Goal: Information Seeking & Learning: Learn about a topic

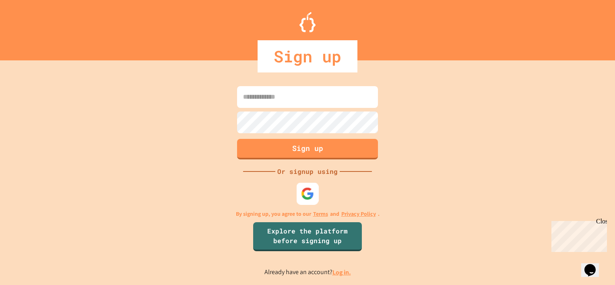
click at [306, 193] on img at bounding box center [307, 193] width 13 height 13
click at [311, 192] on img at bounding box center [307, 193] width 13 height 13
click at [314, 201] on div at bounding box center [308, 194] width 22 height 22
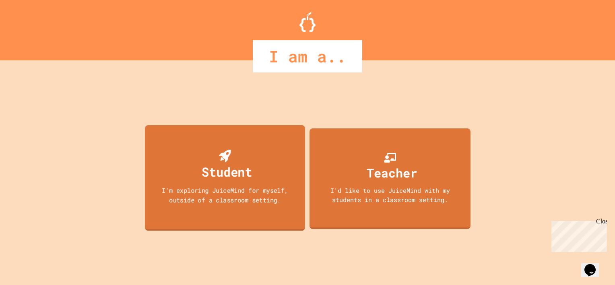
click at [240, 164] on div "Student" at bounding box center [227, 171] width 50 height 19
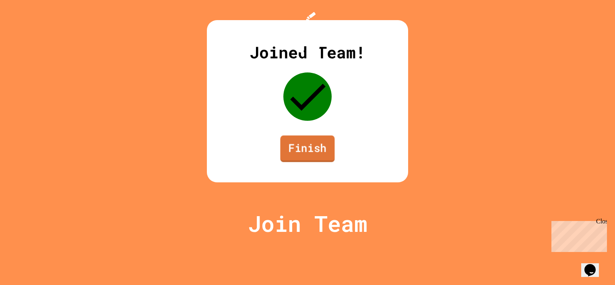
click at [316, 162] on link "Finish" at bounding box center [307, 149] width 54 height 27
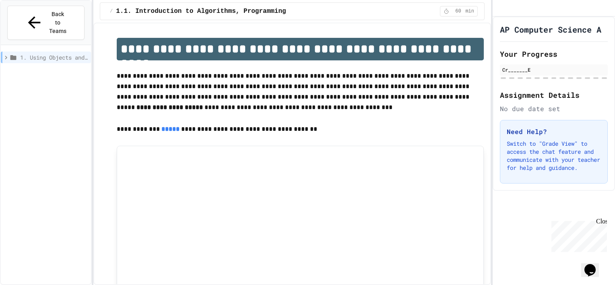
click at [13, 55] on icon at bounding box center [13, 57] width 6 height 5
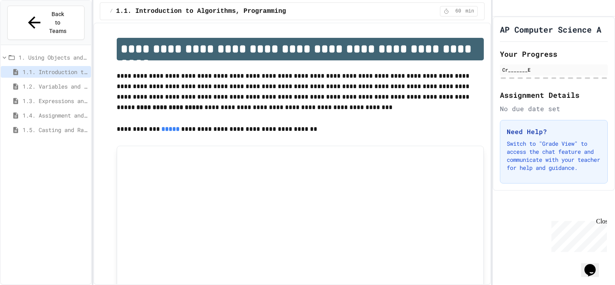
click at [48, 126] on span "1.5. Casting and Ranges of Values" at bounding box center [55, 130] width 65 height 8
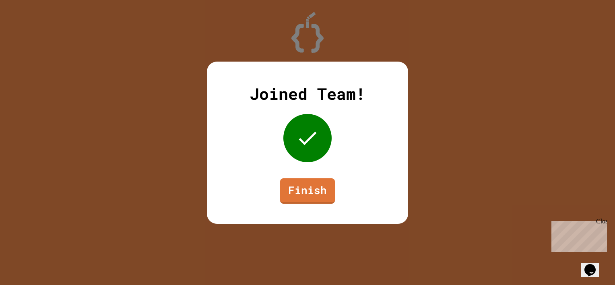
click at [330, 192] on link "Finish" at bounding box center [307, 190] width 55 height 25
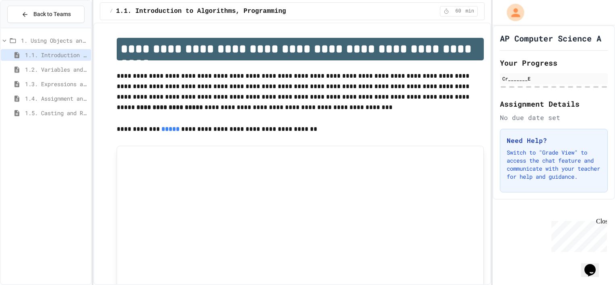
click at [507, 13] on div "My Account" at bounding box center [515, 12] width 17 height 17
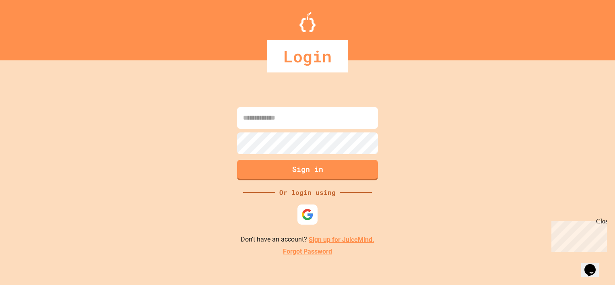
click at [333, 121] on input at bounding box center [307, 118] width 141 height 22
type input "**********"
click at [331, 165] on button "Sign in" at bounding box center [307, 170] width 141 height 21
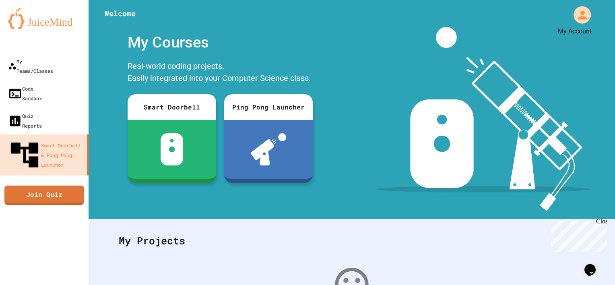
click at [579, 19] on icon "My Account" at bounding box center [582, 14] width 9 height 9
click at [420, 285] on div at bounding box center [307, 285] width 615 height 0
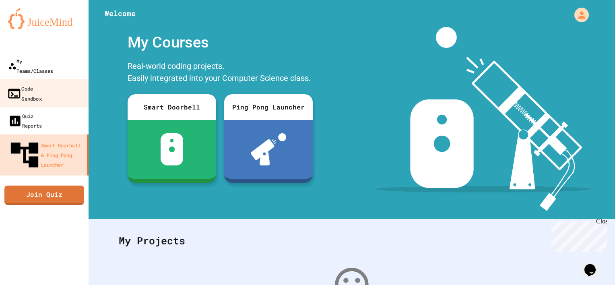
click at [47, 67] on link "My Teams/Classes" at bounding box center [44, 65] width 89 height 27
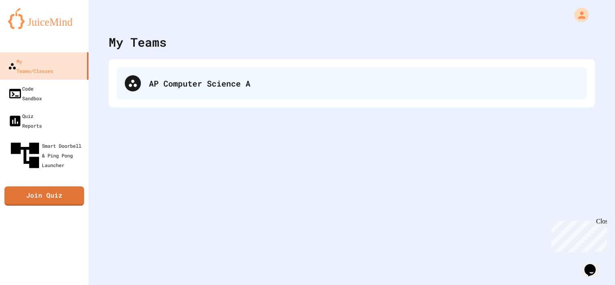
click at [204, 98] on div "AP Computer Science A" at bounding box center [352, 83] width 470 height 32
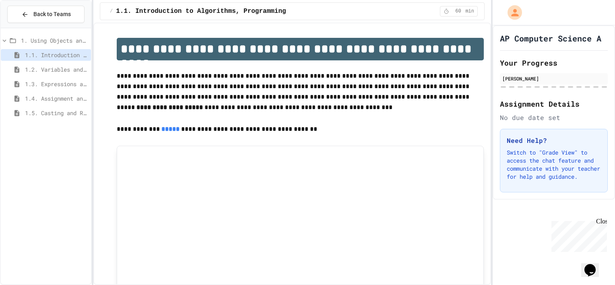
click at [60, 114] on span "1.5. Casting and Ranges of Values" at bounding box center [56, 113] width 63 height 8
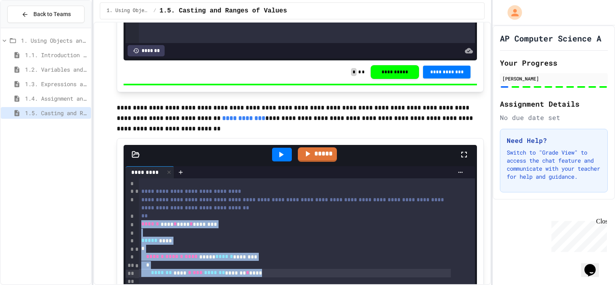
drag, startPoint x: 141, startPoint y: 111, endPoint x: 277, endPoint y: 161, distance: 144.5
copy div "****** **** * **** * ******** ***** **** * ****** ****** **** ***** ****** ****…"
